Goal: Task Accomplishment & Management: Manage account settings

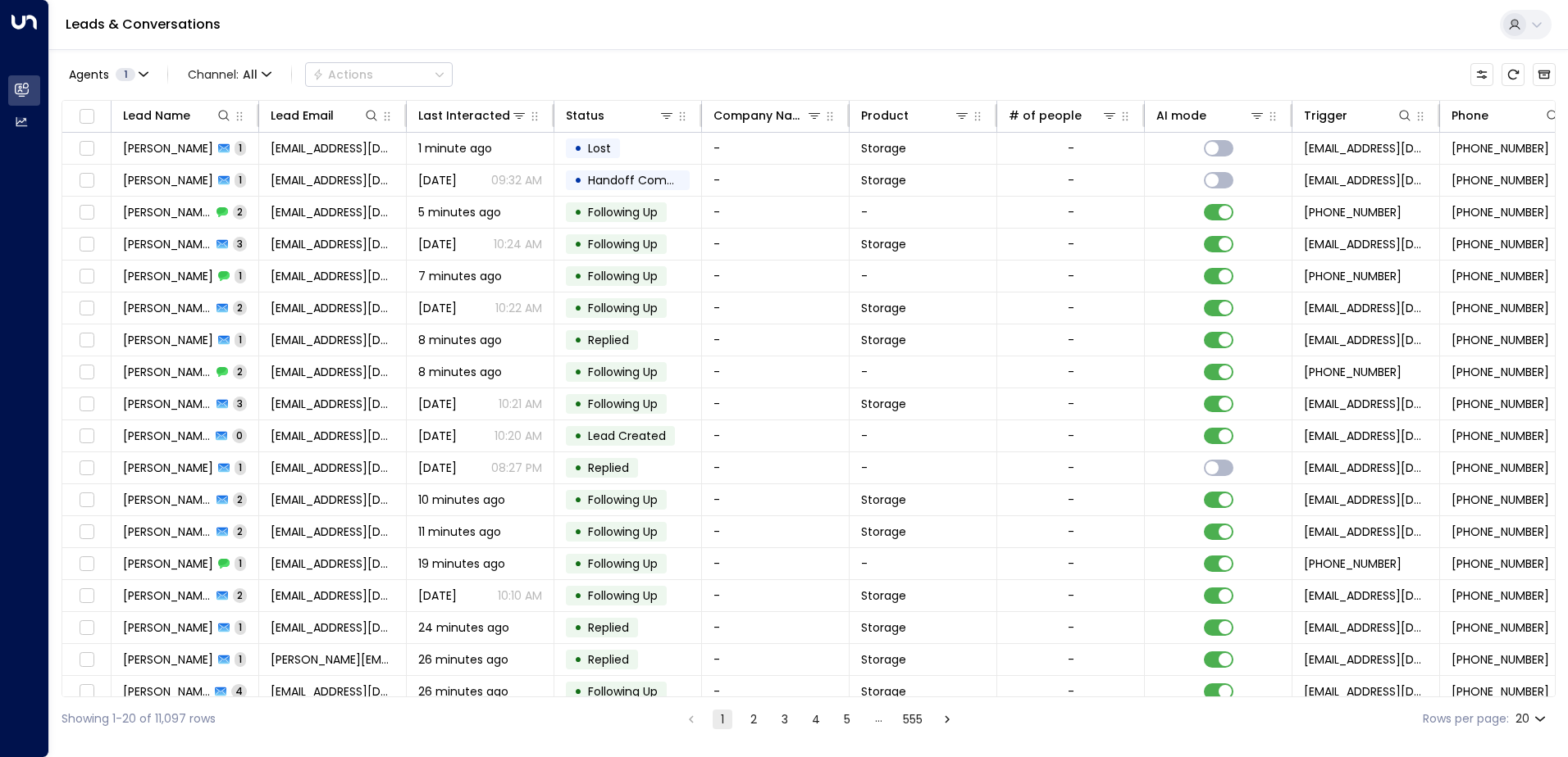
scroll to position [0, 335]
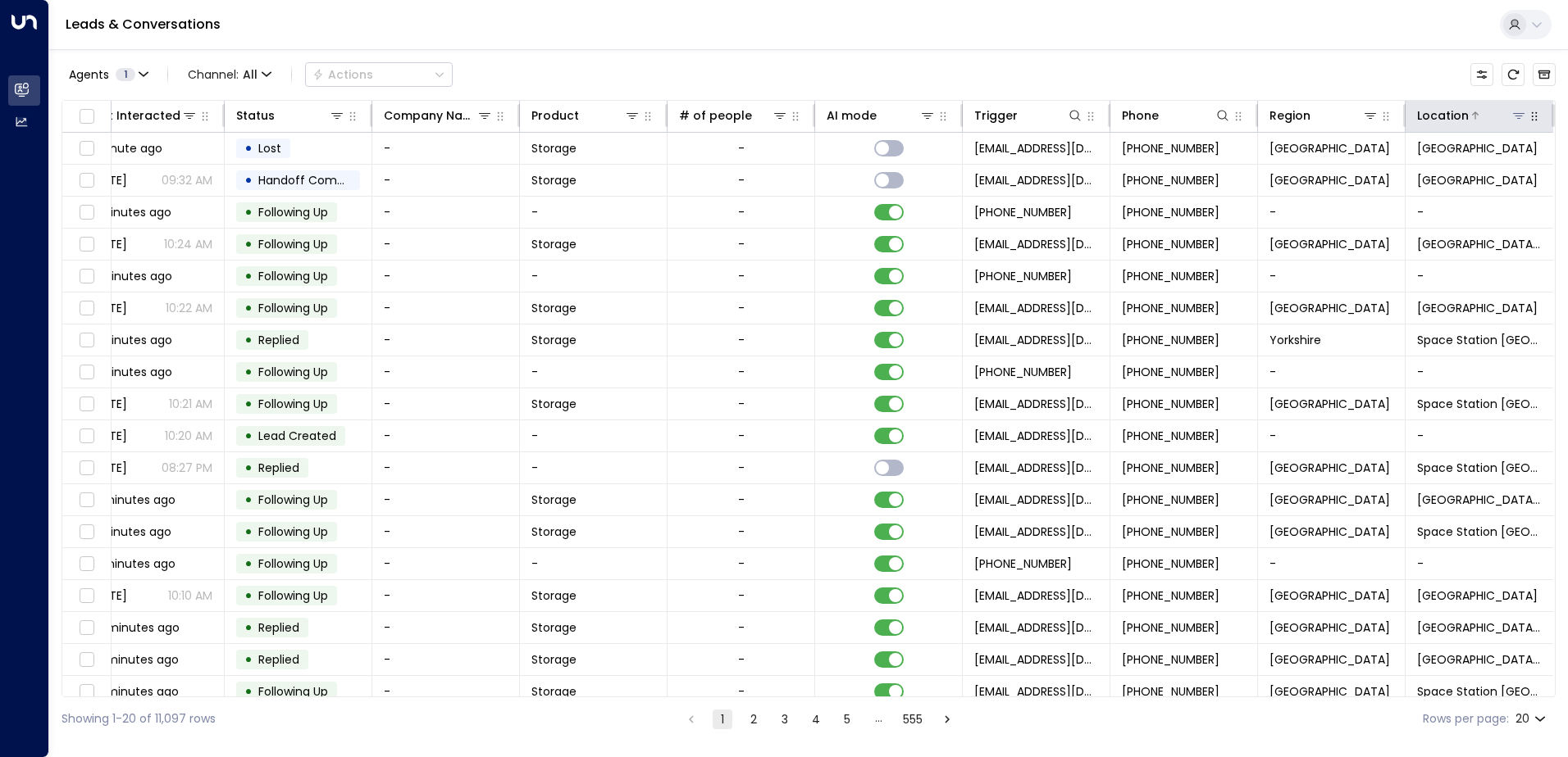
click at [1520, 113] on icon at bounding box center [1519, 116] width 14 height 14
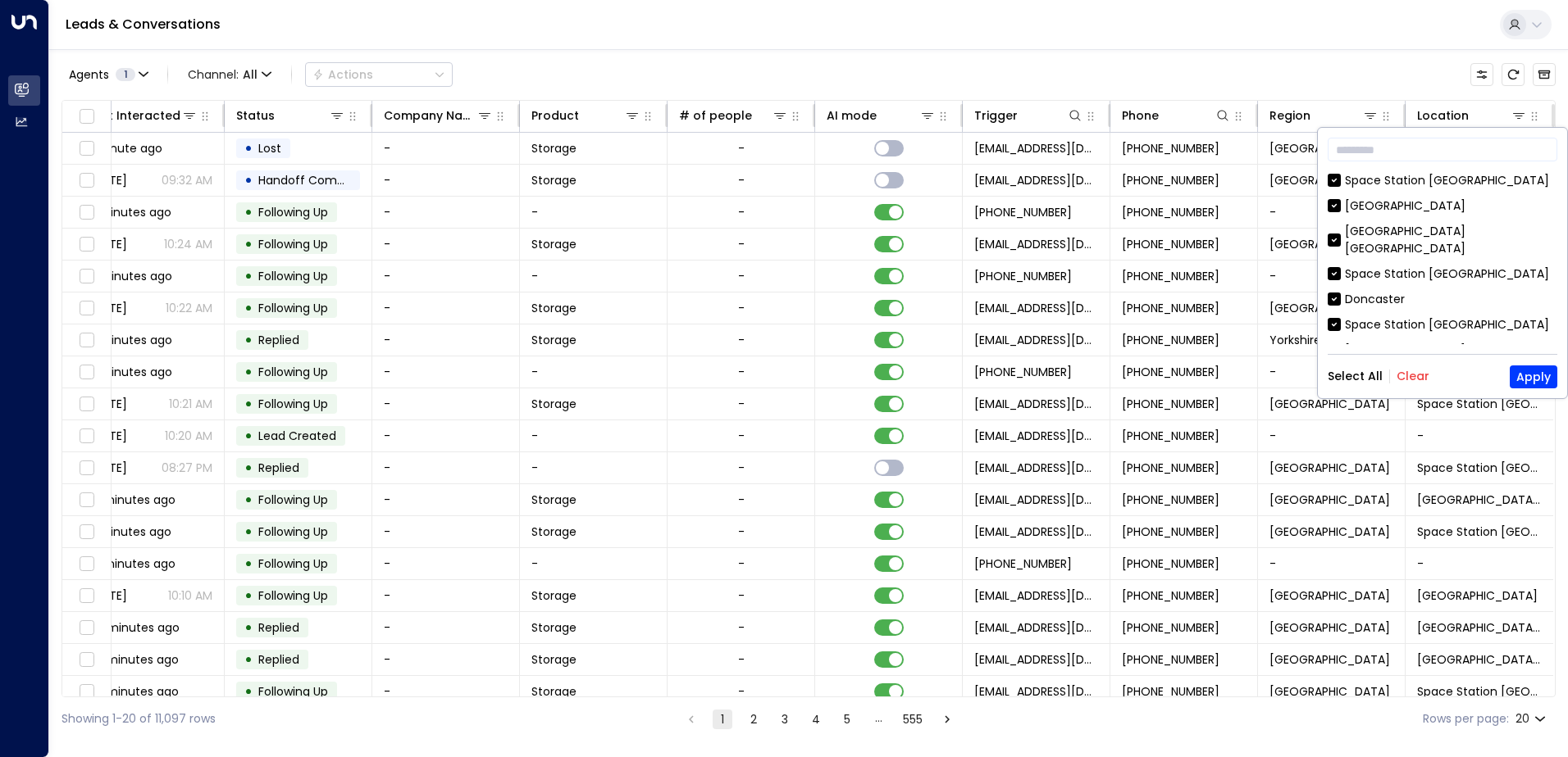
click at [1412, 371] on button "Clear" at bounding box center [1413, 376] width 33 height 14
click at [1414, 231] on div "[GEOGRAPHIC_DATA] [GEOGRAPHIC_DATA]" at bounding box center [1451, 241] width 213 height 35
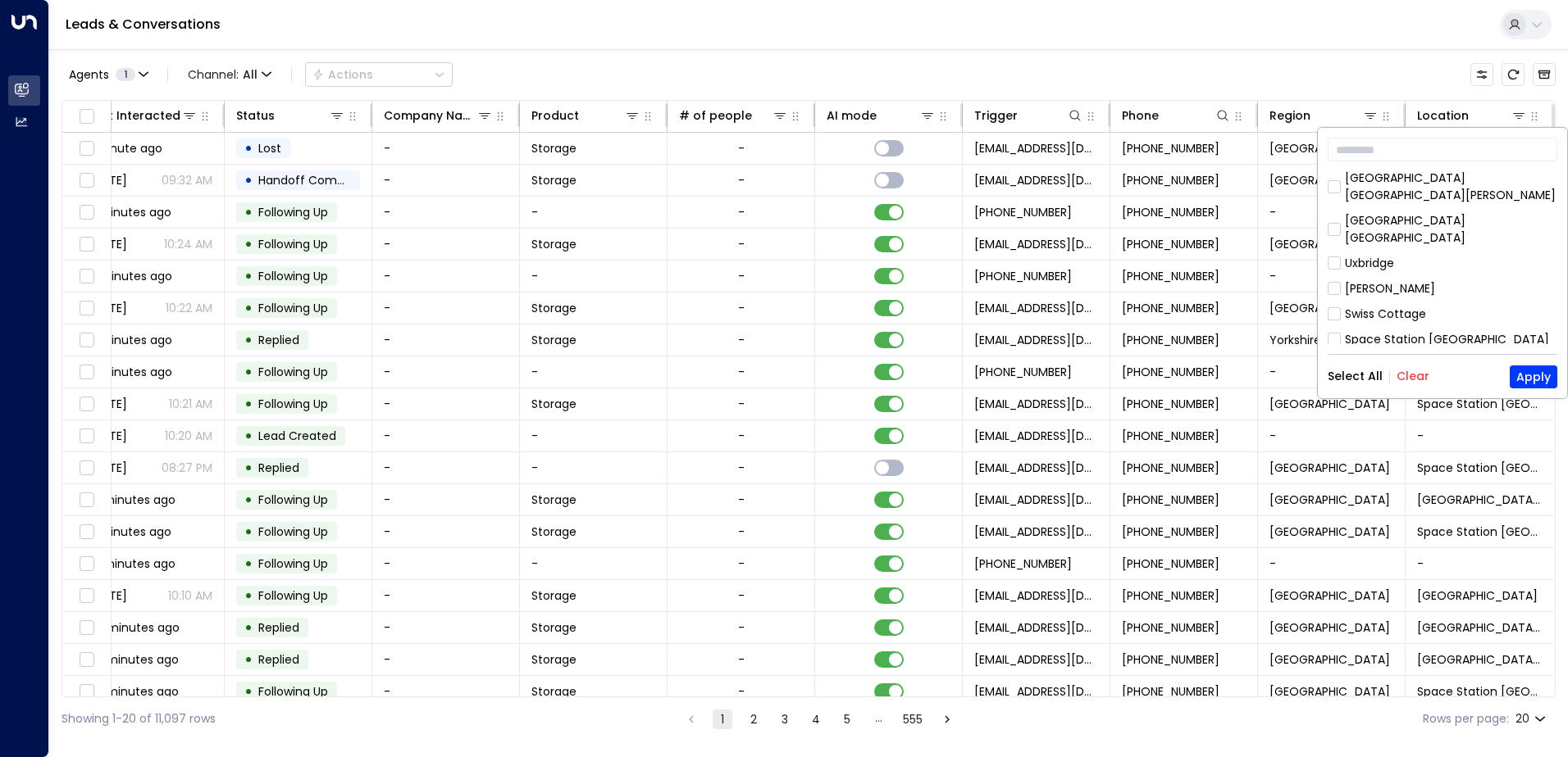
click at [1438, 382] on div "Space Station Uxbrige" at bounding box center [1407, 391] width 126 height 17
click at [1526, 377] on button "Apply" at bounding box center [1533, 377] width 47 height 23
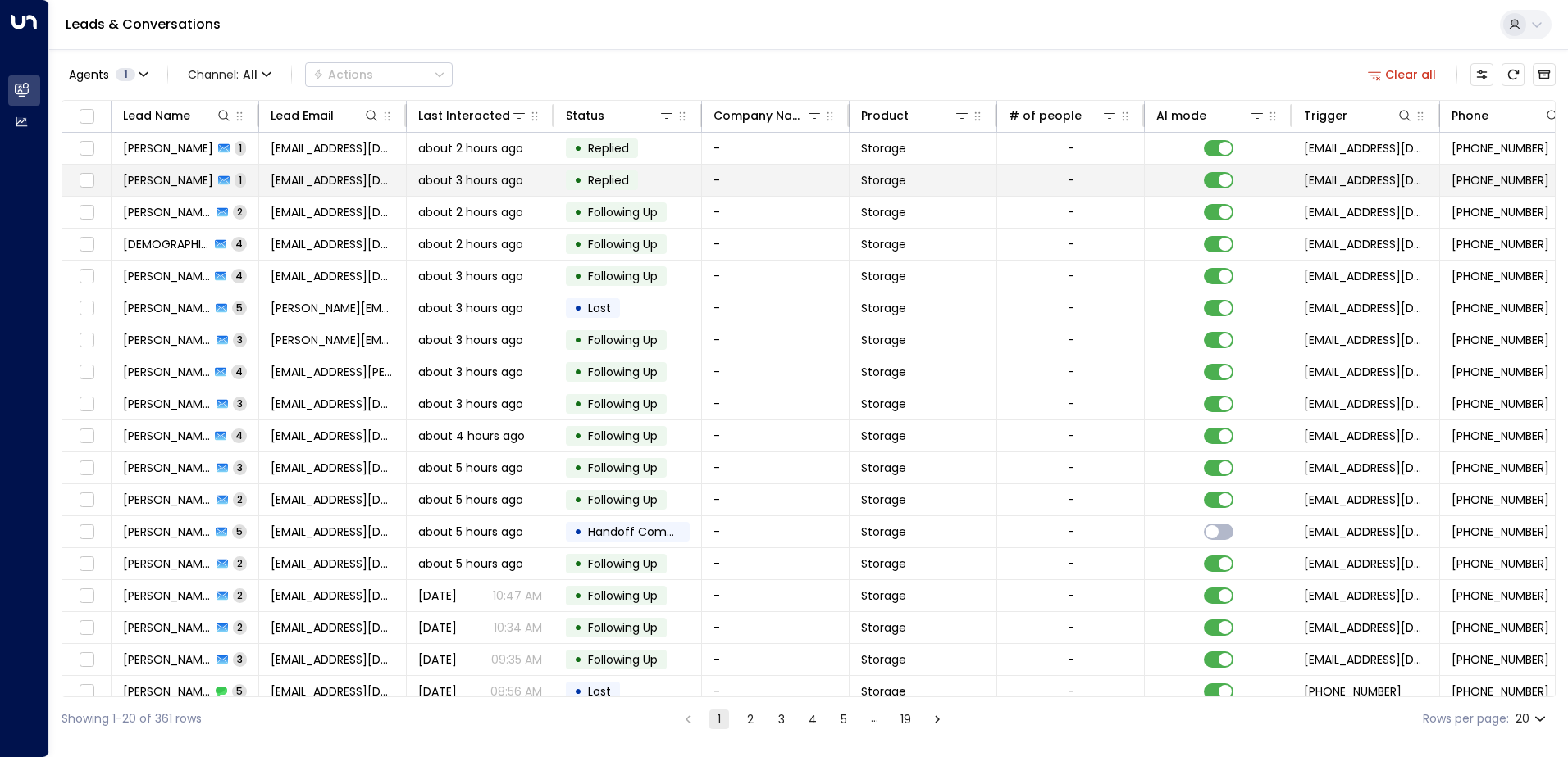
click at [153, 174] on span "[PERSON_NAME]" at bounding box center [167, 180] width 90 height 16
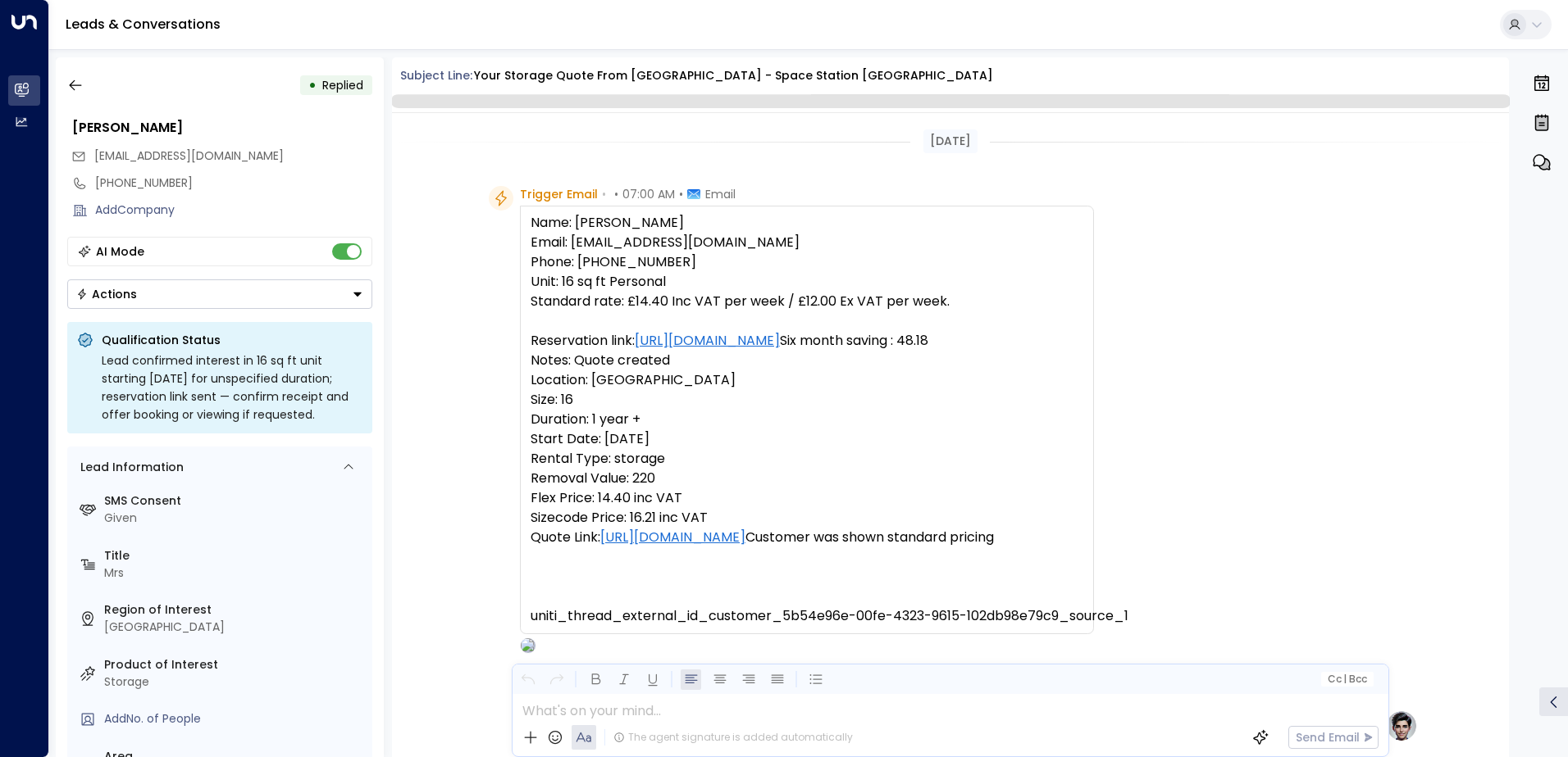
scroll to position [622, 0]
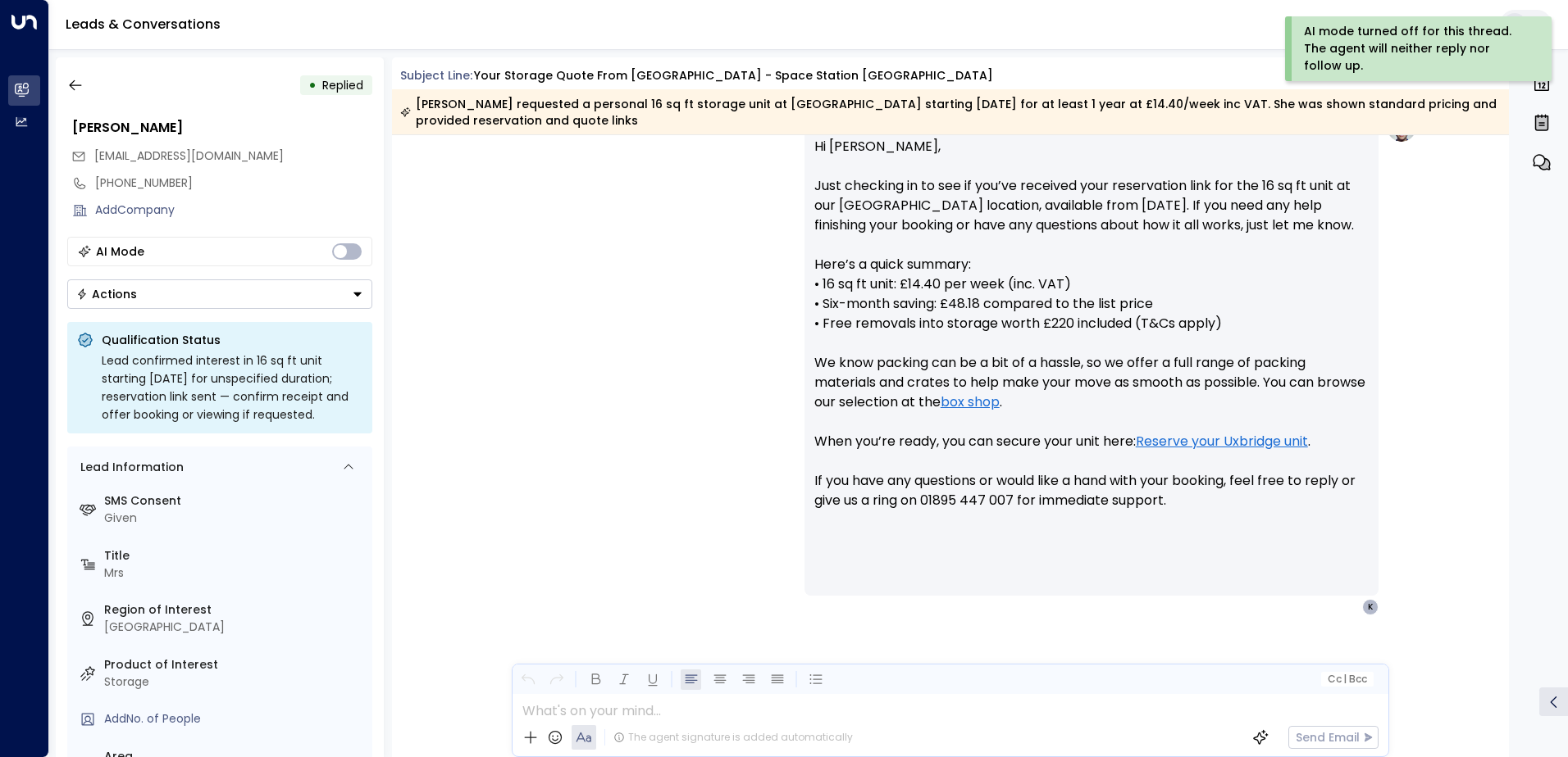
click at [239, 294] on button "Actions" at bounding box center [220, 294] width 305 height 30
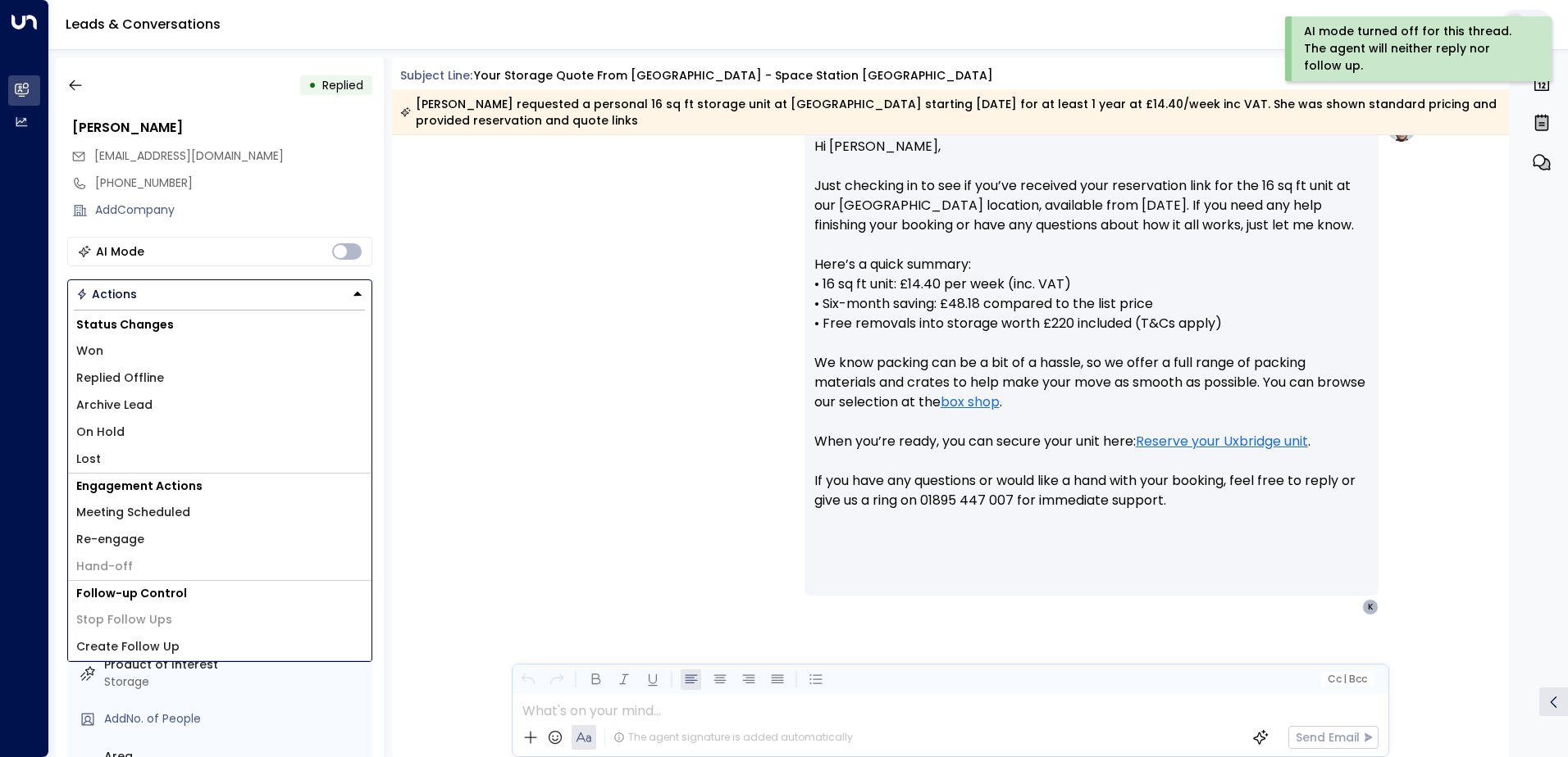
drag, startPoint x: 103, startPoint y: 459, endPoint x: 100, endPoint y: 438, distance: 21.2
click at [103, 459] on li "Lost" at bounding box center [220, 459] width 304 height 27
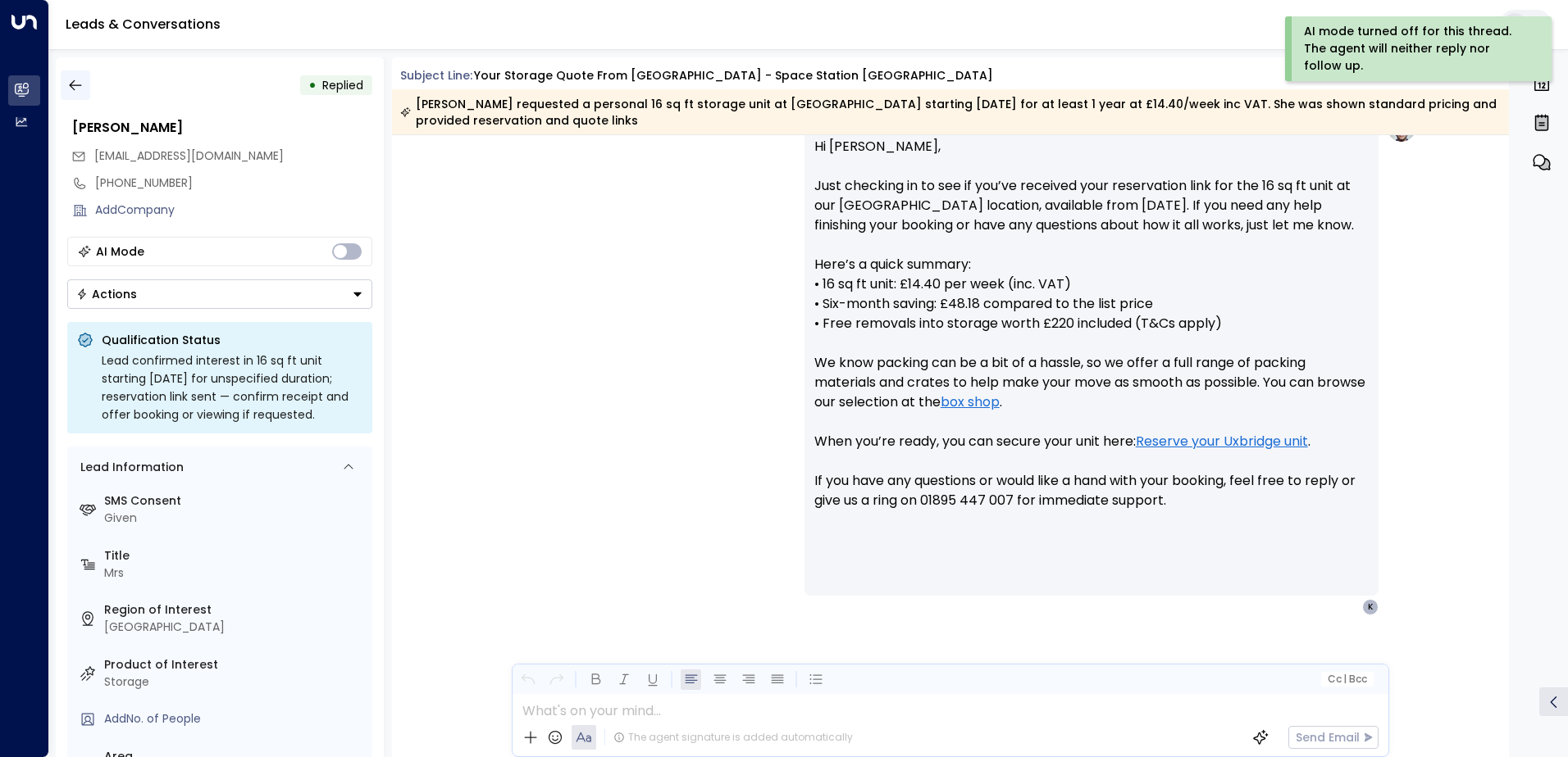
click at [82, 88] on icon "button" at bounding box center [75, 85] width 16 height 16
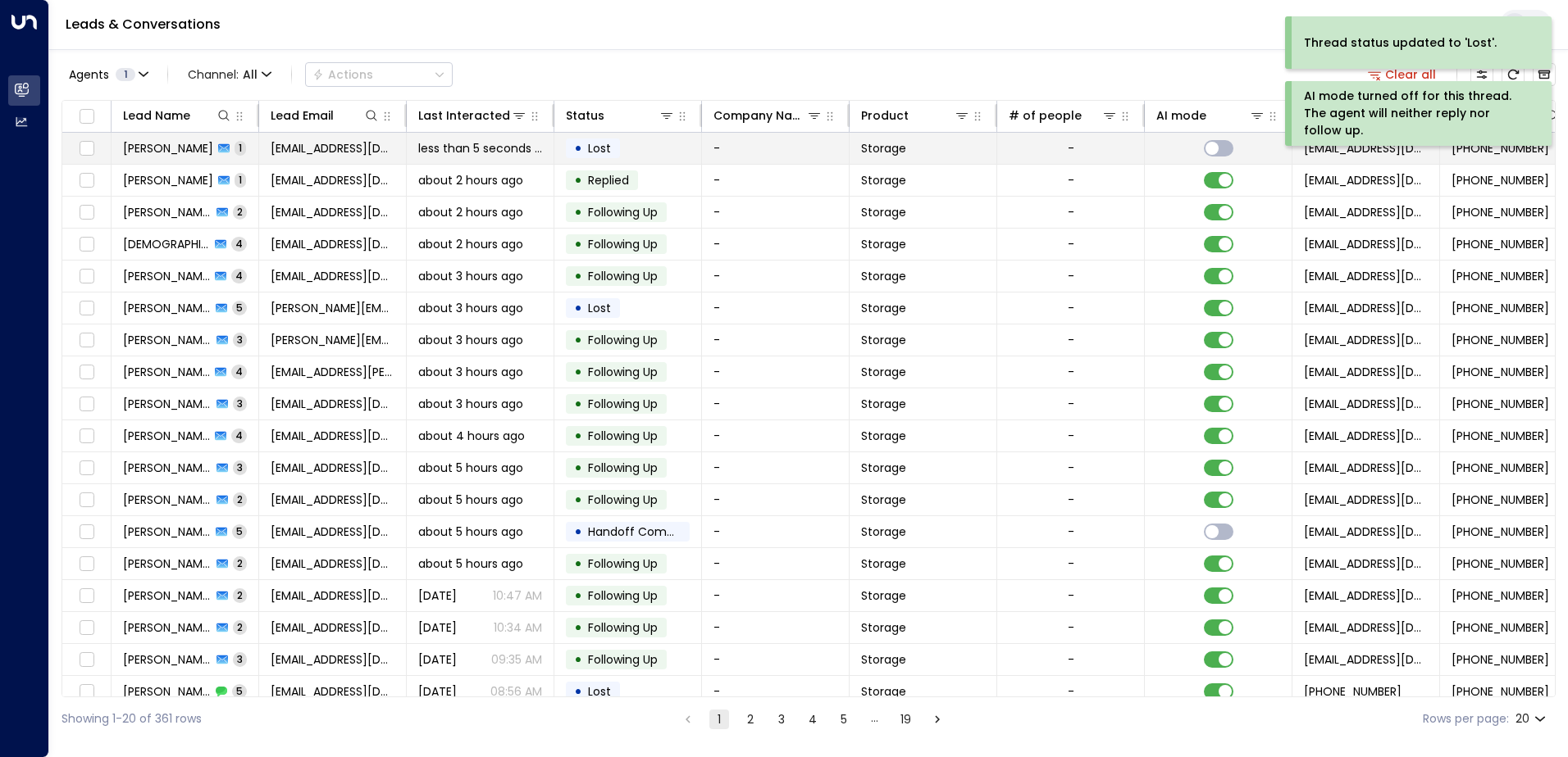
click at [338, 156] on span "[EMAIL_ADDRESS][DOMAIN_NAME]" at bounding box center [333, 148] width 124 height 16
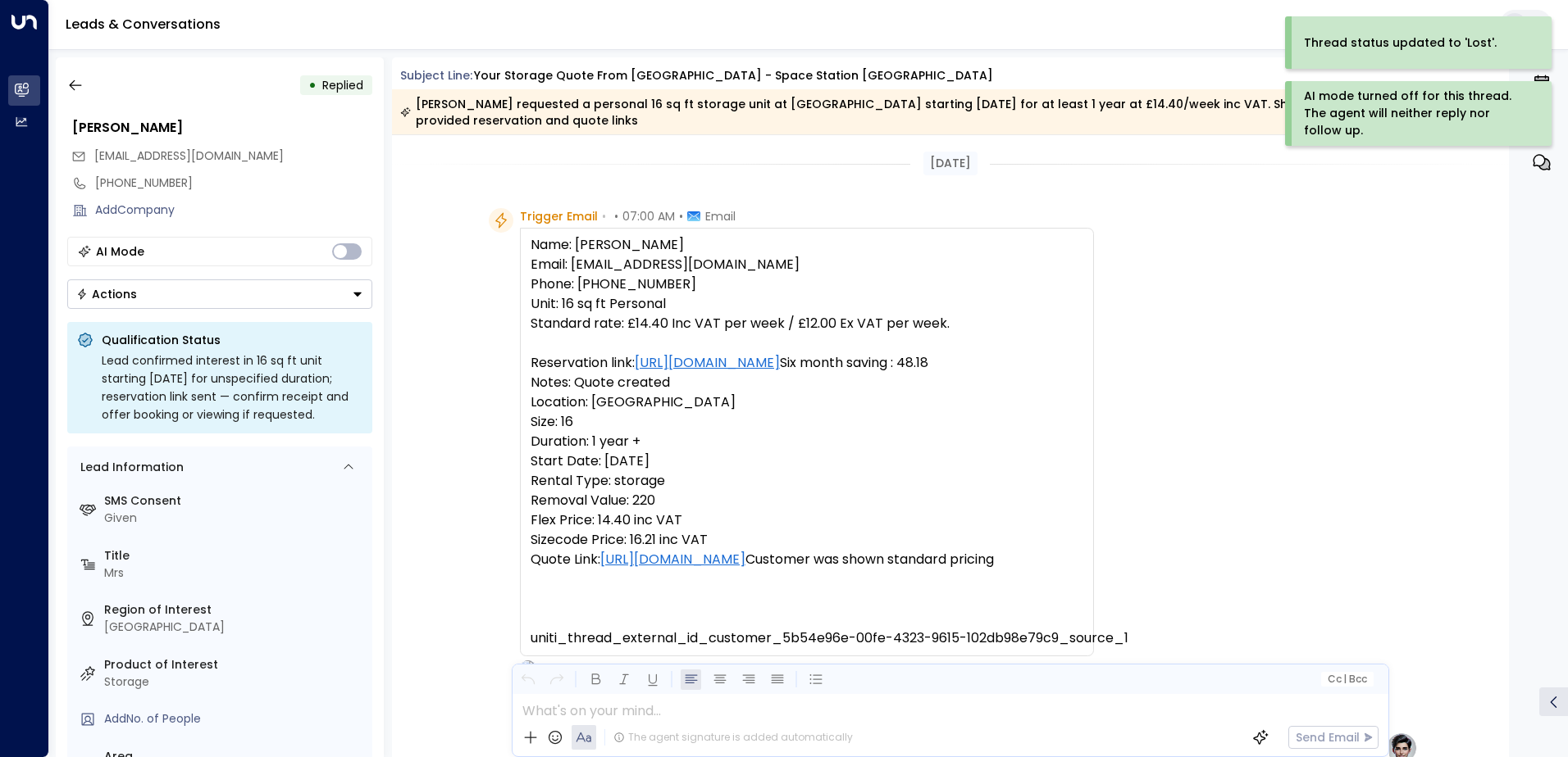
scroll to position [640, 0]
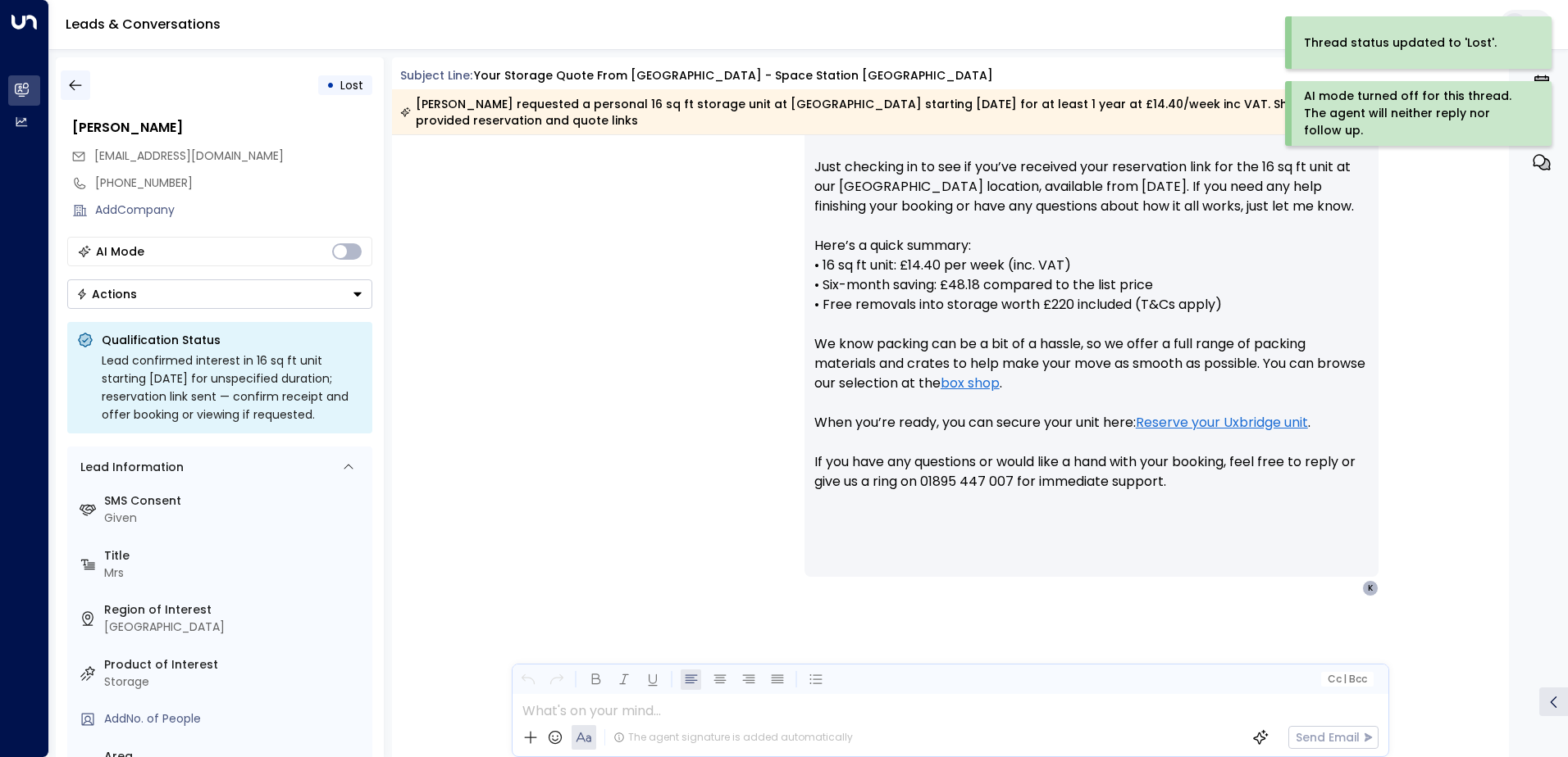
click at [77, 92] on icon "button" at bounding box center [75, 85] width 16 height 16
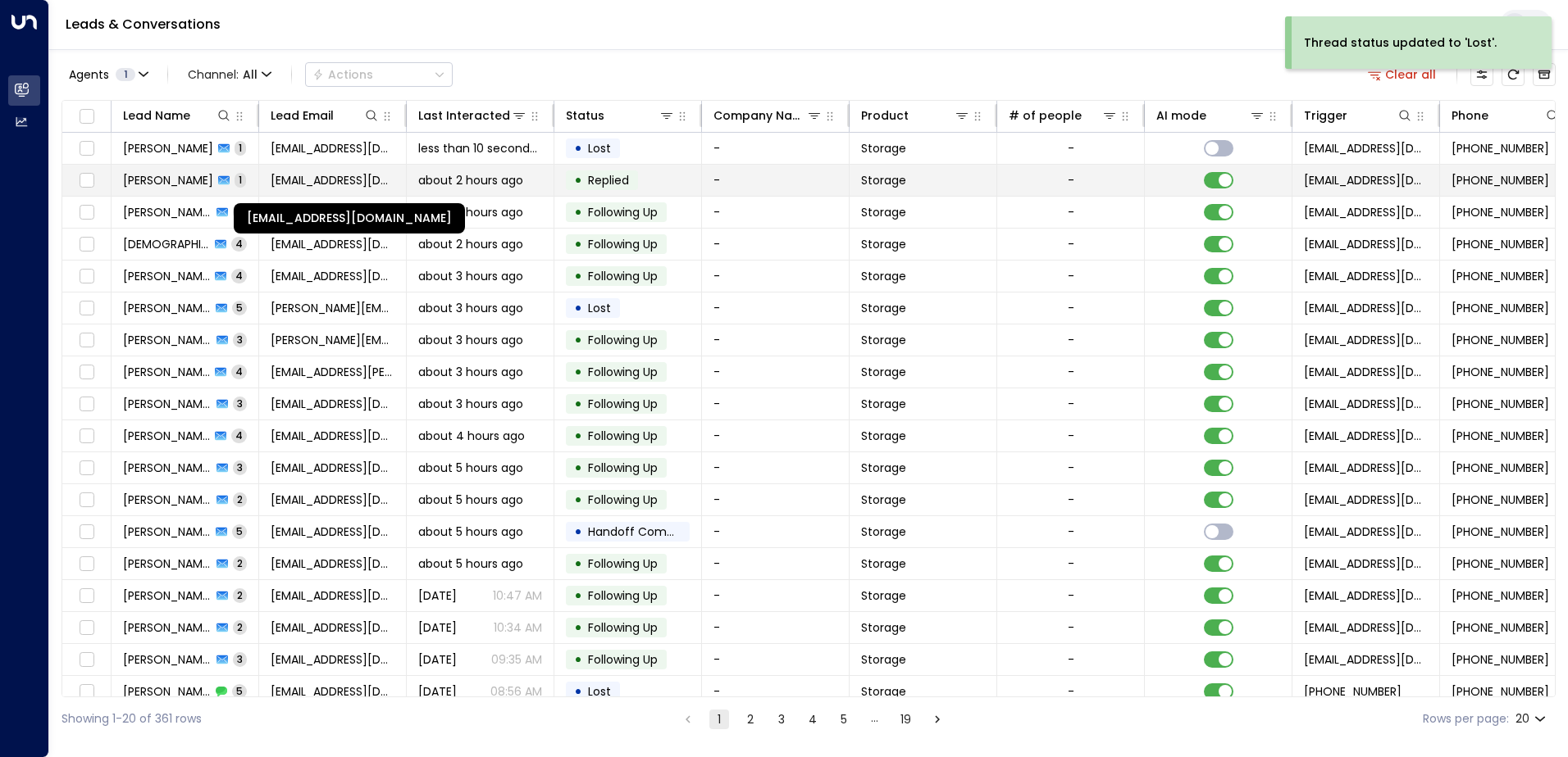
click at [358, 177] on span "[EMAIL_ADDRESS][DOMAIN_NAME]" at bounding box center [333, 180] width 124 height 16
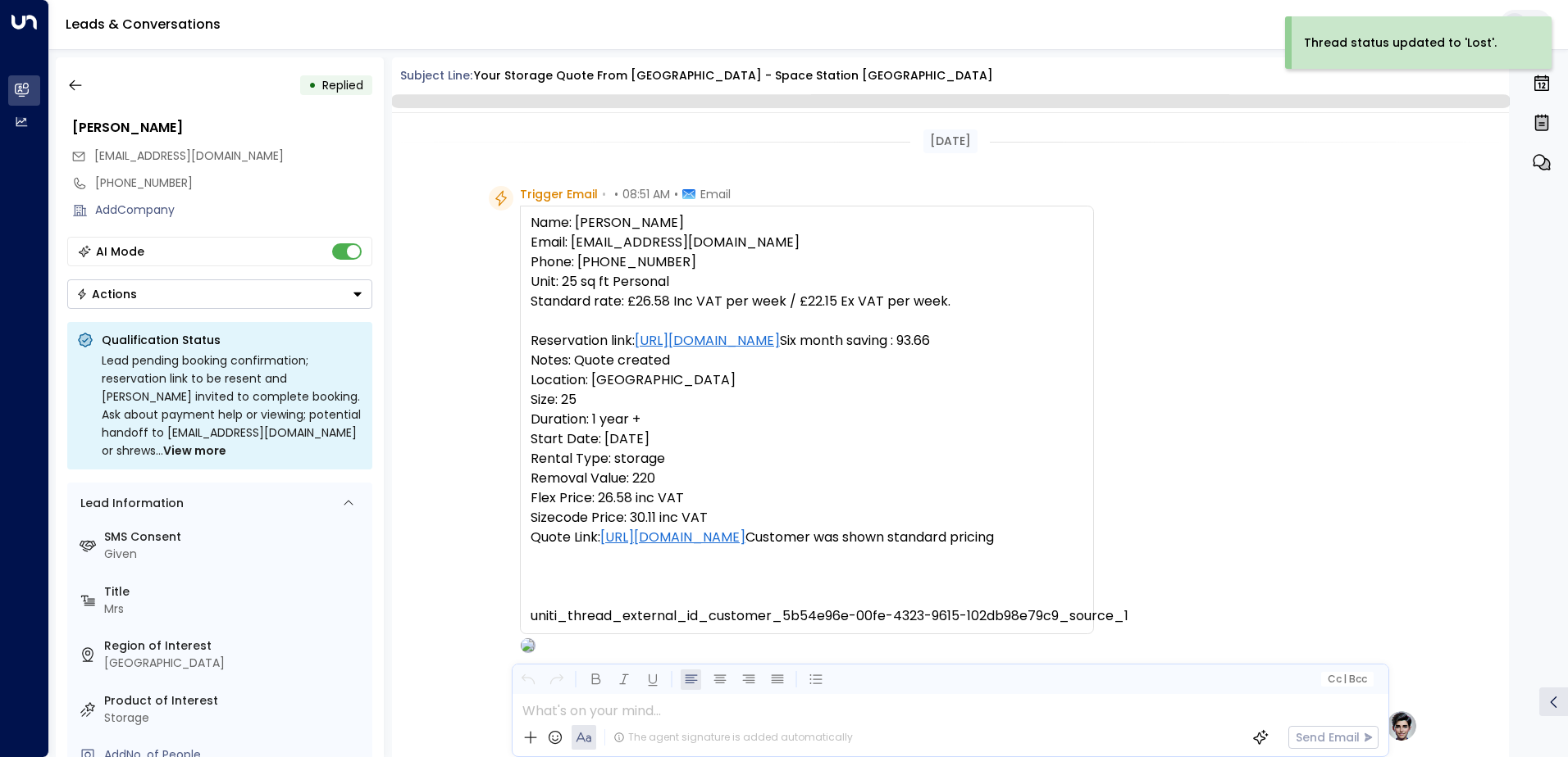
scroll to position [622, 0]
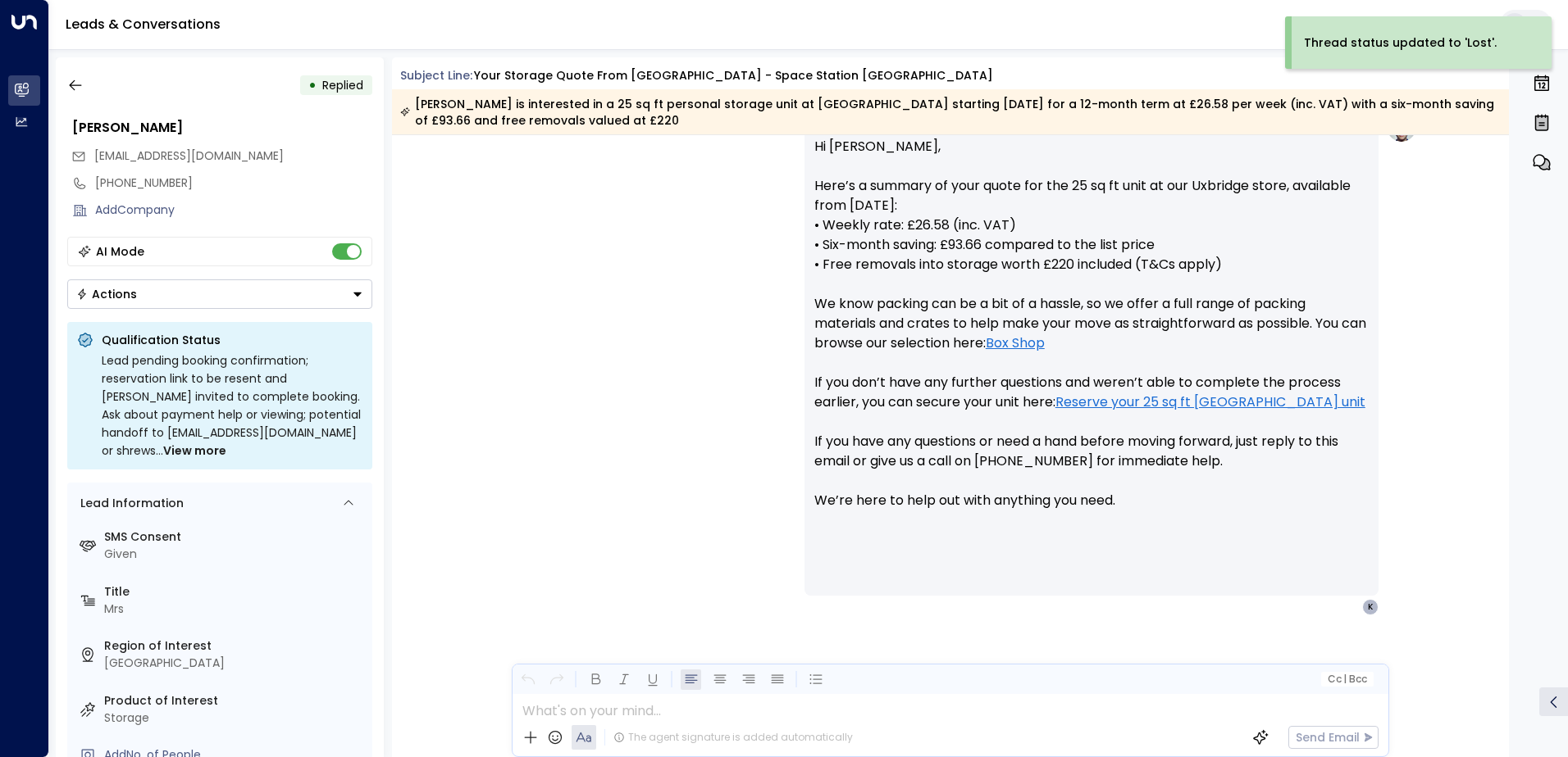
click at [347, 297] on button "Actions" at bounding box center [220, 294] width 305 height 30
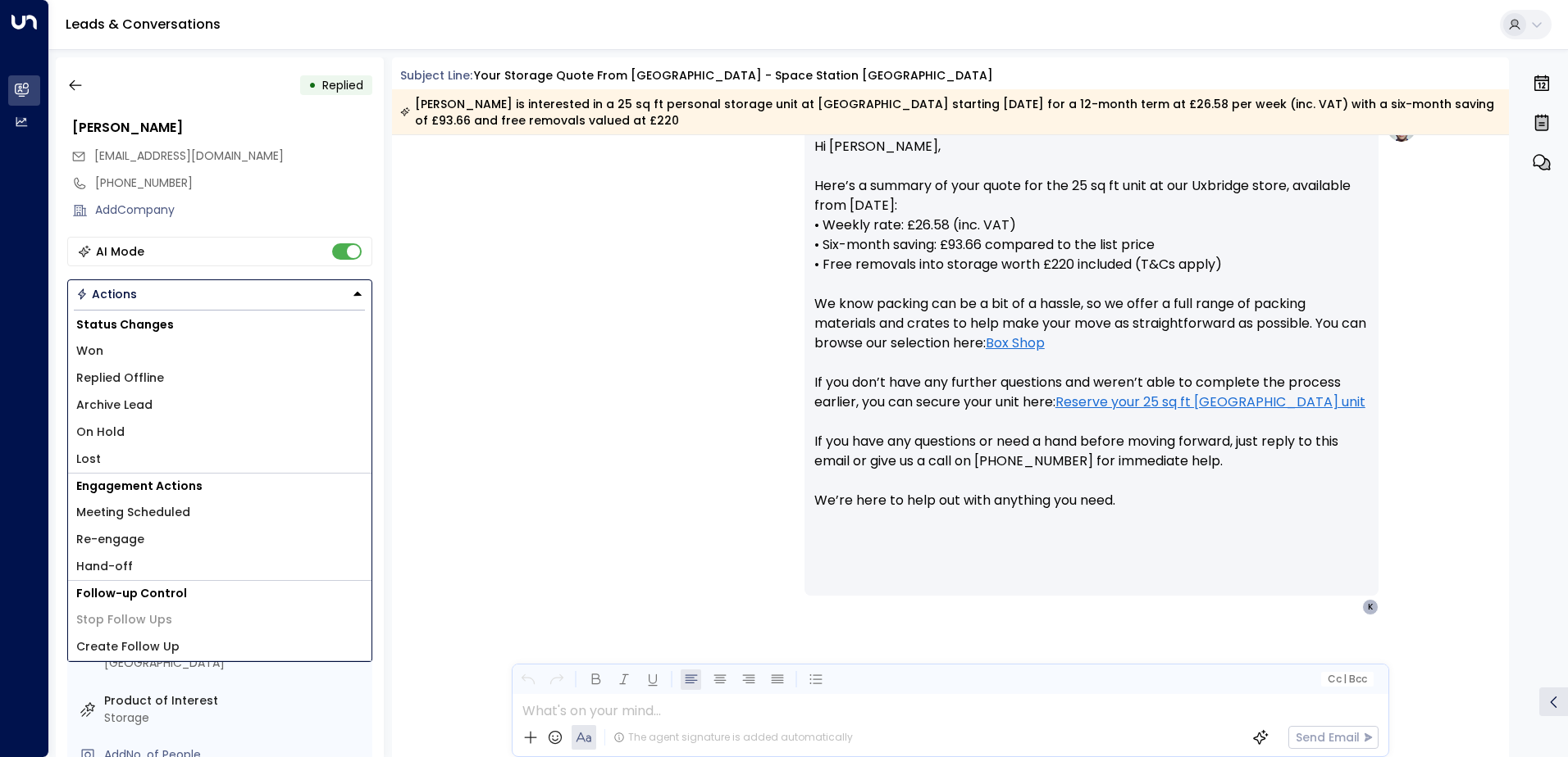
click at [122, 458] on li "Lost" at bounding box center [220, 459] width 304 height 27
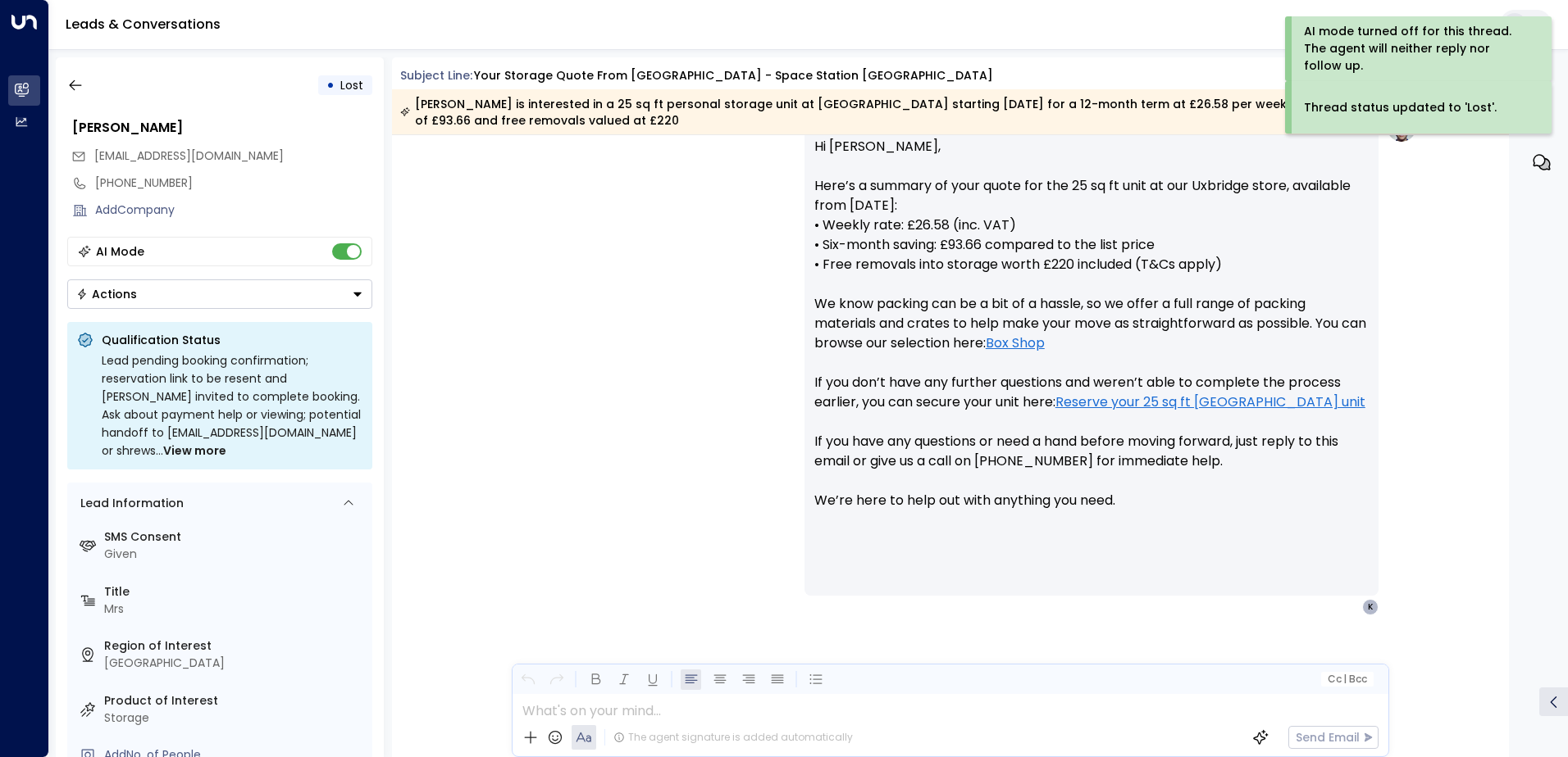
click at [214, 289] on button "Actions" at bounding box center [220, 294] width 305 height 30
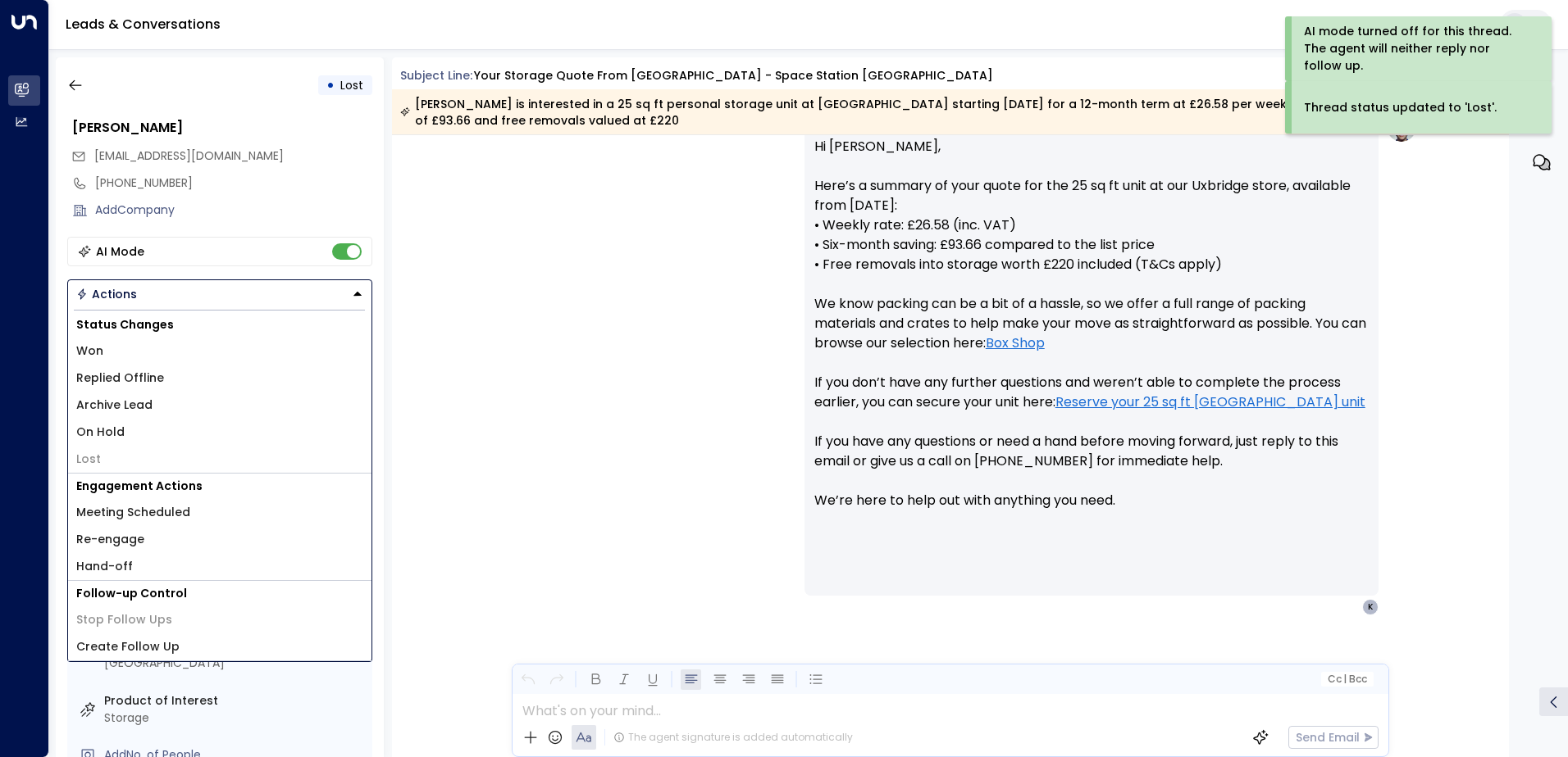
click at [104, 452] on li "Lost" at bounding box center [220, 459] width 304 height 27
click at [245, 158] on span "[EMAIL_ADDRESS][DOMAIN_NAME]" at bounding box center [189, 156] width 190 height 16
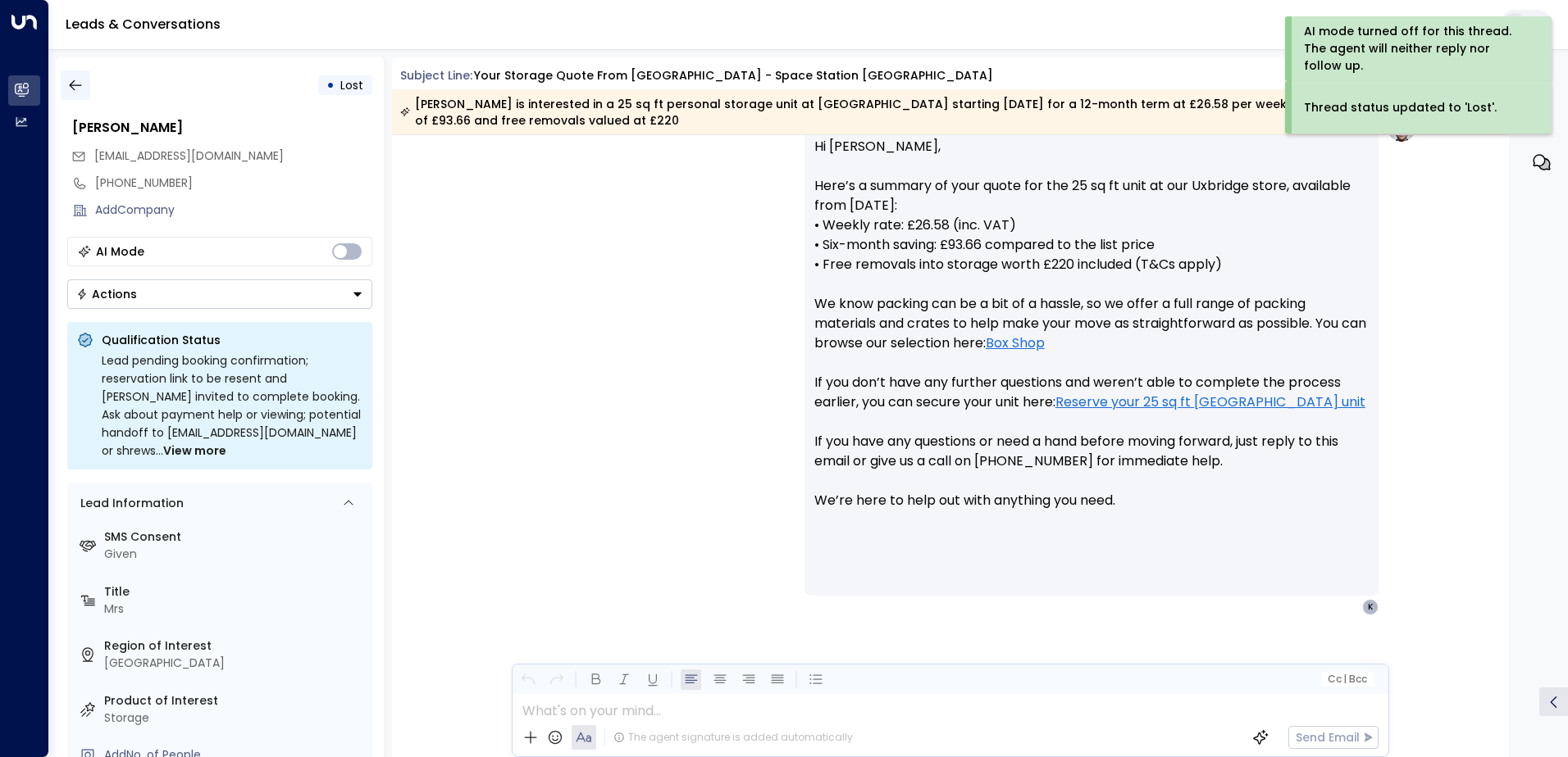
click at [75, 84] on icon "button" at bounding box center [75, 85] width 16 height 16
